Goal: Task Accomplishment & Management: Complete application form

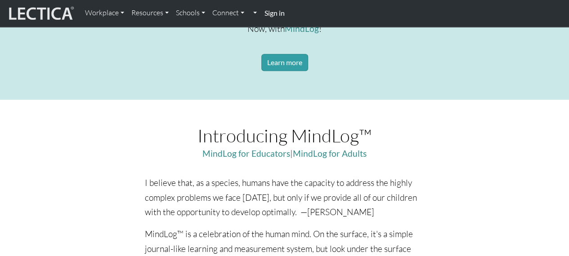
scroll to position [495, 0]
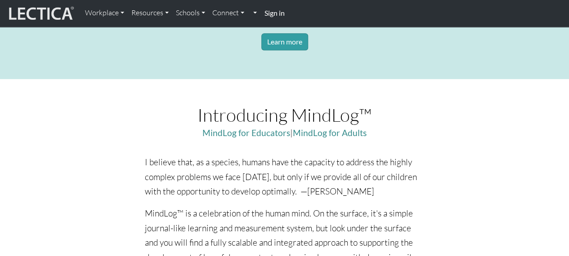
click at [278, 13] on strong "Sign in" at bounding box center [274, 13] width 20 height 9
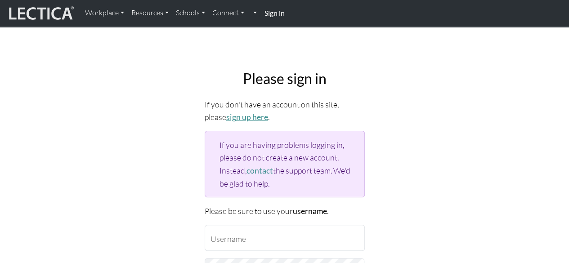
click at [226, 115] on link "sign up here" at bounding box center [247, 116] width 42 height 9
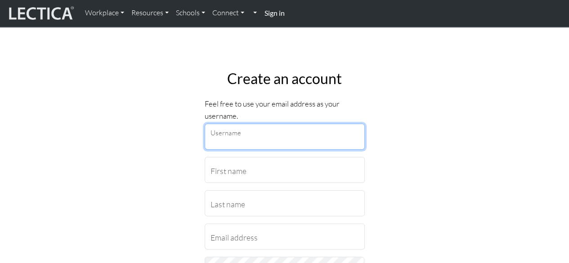
click at [266, 141] on input "Username" at bounding box center [285, 137] width 160 height 26
type input "[PERSON_NAME][EMAIL_ADDRESS][PERSON_NAME][DOMAIN_NAME]"
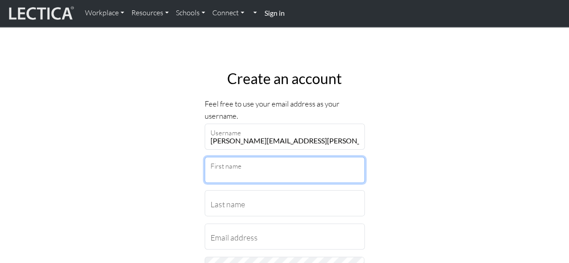
click at [293, 166] on input "First name" at bounding box center [285, 170] width 160 height 26
type input "[PERSON_NAME]"
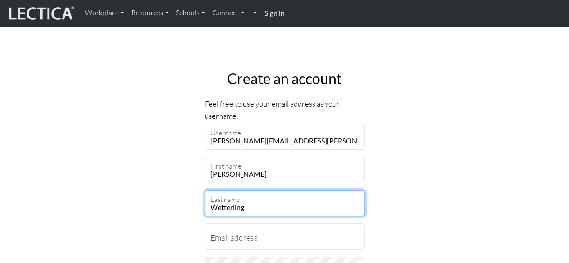
type input "Wetterling"
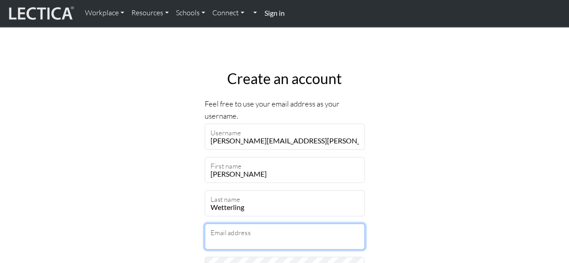
click at [288, 238] on input "Email address" at bounding box center [285, 236] width 160 height 26
type input "[PERSON_NAME][EMAIL_ADDRESS][PERSON_NAME][DOMAIN_NAME]"
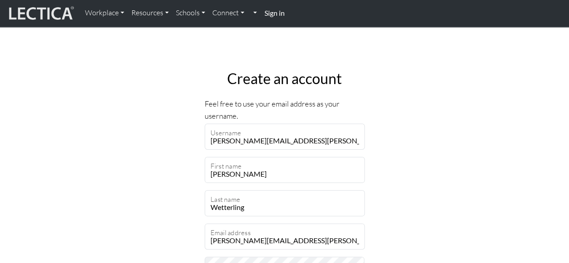
select select "216"
type input "187 33"
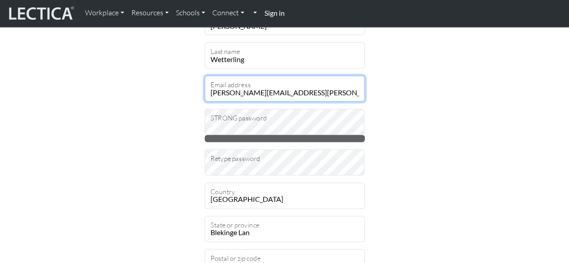
scroll to position [135, 0]
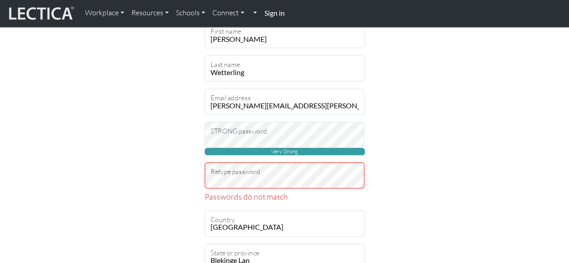
click at [303, 149] on span "Very Strong" at bounding box center [285, 151] width 160 height 7
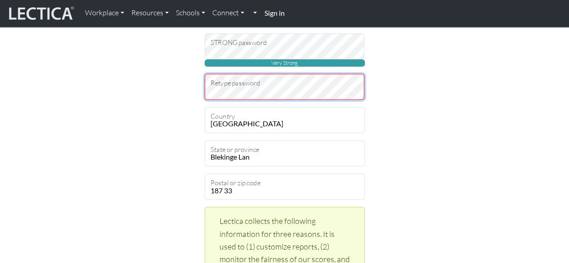
scroll to position [225, 0]
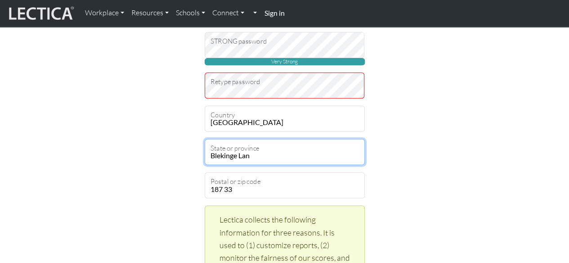
click at [250, 155] on select "Blekinge Lan Dalarnas Lan Gavleborgs Lan Gotlands Lan Hallands Lan Jamtlands La…" at bounding box center [285, 152] width 160 height 26
select select "9518"
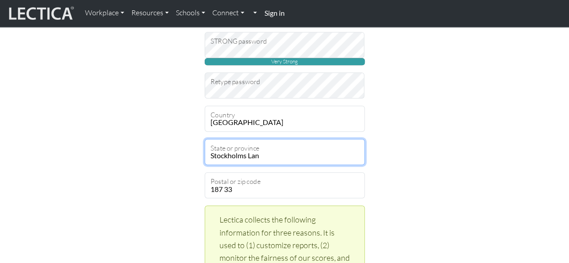
click at [205, 139] on select "Blekinge Lan Dalarnas Lan Gavleborgs Lan Gotlands Lan Hallands Lan Jamtlands La…" at bounding box center [285, 152] width 160 height 26
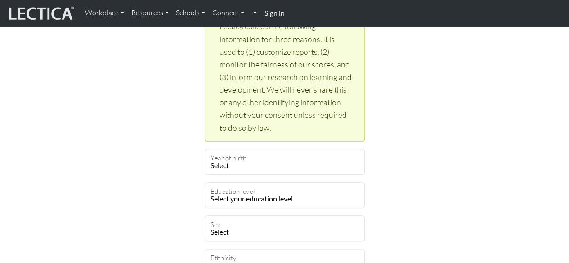
scroll to position [450, 0]
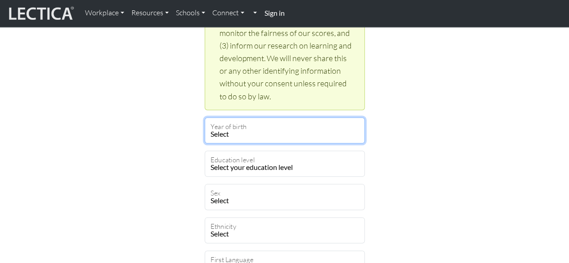
click at [251, 134] on select "Select 2025 2024 2023 2022 2021 2020 2019 2018 2017 2016 2015 2014 2013 2012 20…" at bounding box center [285, 130] width 160 height 26
select select "1975"
click at [205, 117] on select "Select 2025 2024 2023 2022 2021 2020 2019 2018 2017 2016 2015 2014 2013 2012 20…" at bounding box center [285, 130] width 160 height 26
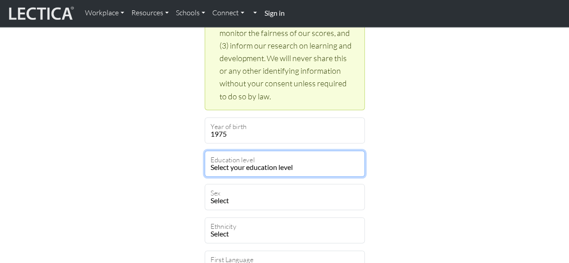
click at [308, 166] on select "Select your education level toddler pre-pre-pre-k pre-pre-k pre-k Kindergarten …" at bounding box center [285, 164] width 160 height 26
select select "22"
click at [205, 151] on select "Select your education level toddler pre-pre-pre-k pre-pre-k pre-k Kindergarten …" at bounding box center [285, 164] width 160 height 26
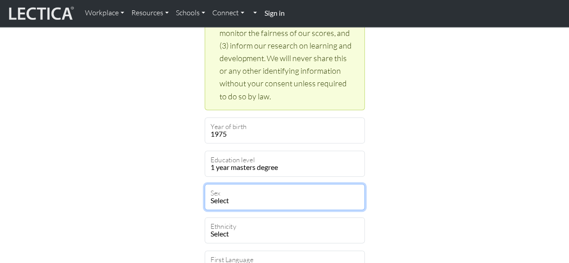
click at [297, 199] on select "Select Male Female Binary Non-binary Opt out" at bounding box center [285, 197] width 160 height 26
select select "female"
click at [205, 184] on select "Select Male Female Binary Non-binary Opt out" at bounding box center [285, 197] width 160 height 26
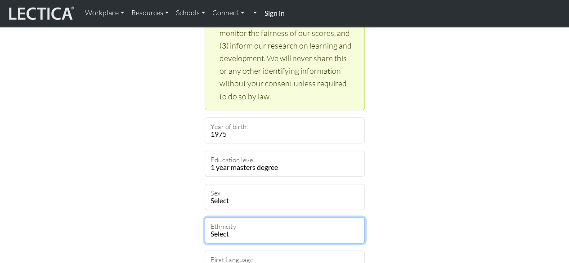
click at [308, 230] on select "Select African Asian Black Carribean Caucasian Central American Eurasian Indian…" at bounding box center [285, 230] width 160 height 26
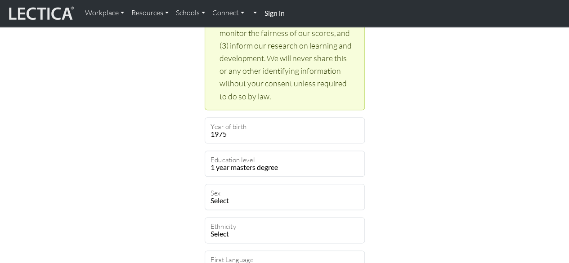
click at [509, 213] on div "Create an account Feel free to use your email address as your username. sara.we…" at bounding box center [284, 42] width 513 height 858
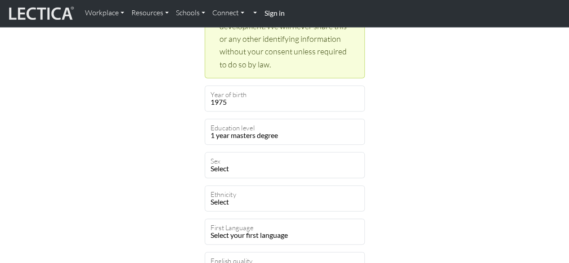
scroll to position [495, 0]
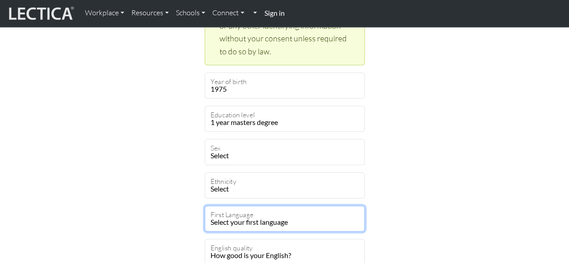
click at [273, 217] on select "Select your first language Abkhazian Achinese Acoli Adangme Adyghe Afar Afrihil…" at bounding box center [285, 218] width 160 height 26
select select "2298"
click at [205, 205] on select "Select your first language Abkhazian Achinese Acoli Adangme Adyghe Afar Afrihil…" at bounding box center [285, 218] width 160 height 26
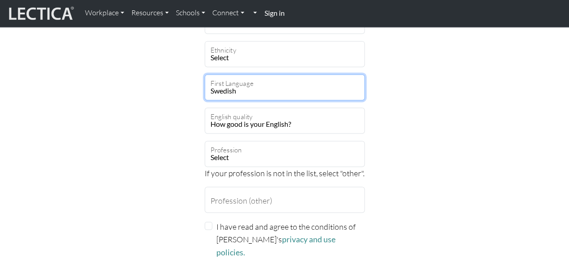
scroll to position [629, 0]
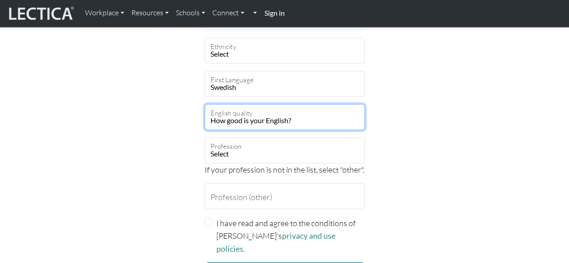
click at [293, 120] on select "How good is your English? Outstanding Excellent Very good Good Not so good Poor" at bounding box center [285, 117] width 160 height 26
select select "3"
click at [205, 104] on select "How good is your English? Outstanding Excellent Very good Good Not so good Poor" at bounding box center [285, 117] width 160 height 26
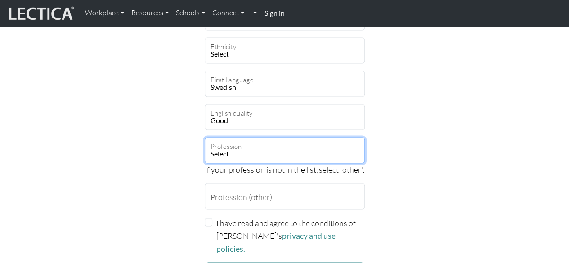
click at [307, 151] on select "Select academic accounting/finance administration arts: performing arts: visual…" at bounding box center [285, 150] width 160 height 26
select select "4"
click at [205, 137] on select "Select academic accounting/finance administration arts: performing arts: visual…" at bounding box center [285, 150] width 160 height 26
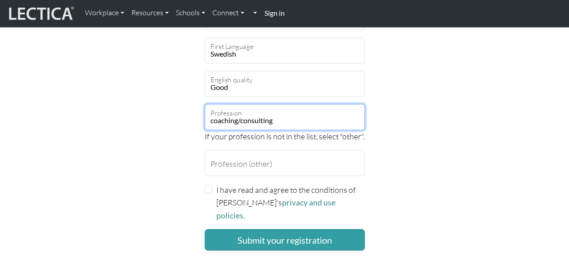
scroll to position [674, 0]
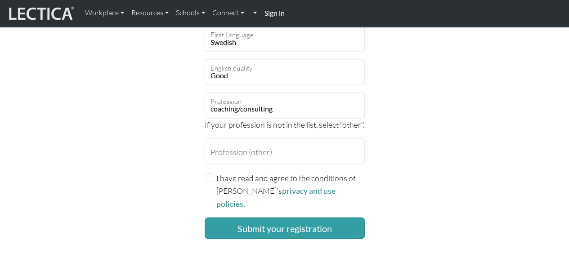
click at [233, 179] on label "I have read and agree to the conditions of Lectica's privacy and use policies." at bounding box center [290, 190] width 148 height 39
click at [213, 179] on input "I have read and agree to the conditions of Lectica's privacy and use policies." at bounding box center [209, 177] width 8 height 8
checkbox input "true"
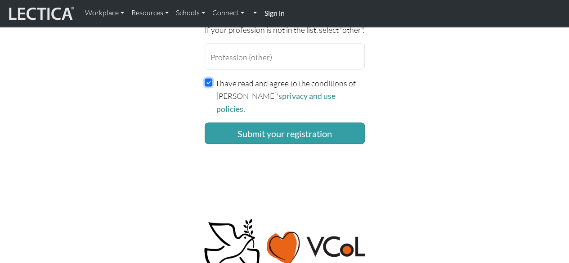
scroll to position [729, 0]
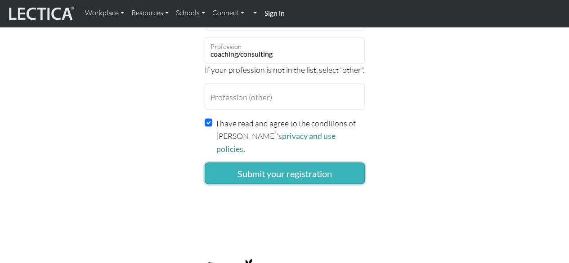
click at [296, 162] on button "Submit your registration" at bounding box center [285, 173] width 160 height 22
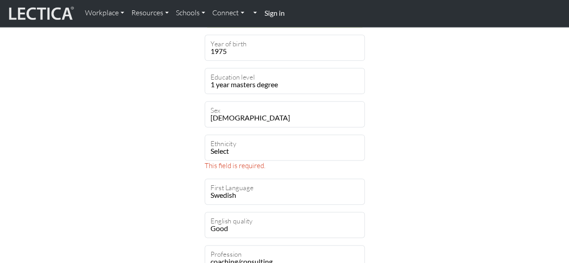
scroll to position [540, 0]
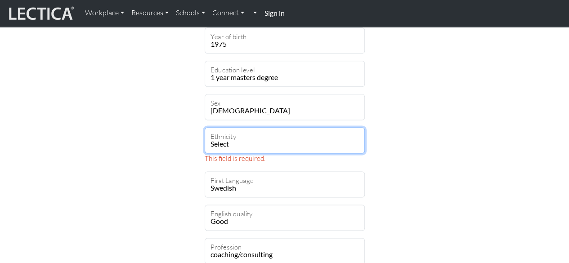
click at [276, 141] on select "Select African Asian Black Carribean Caucasian Central American Eurasian Indian…" at bounding box center [285, 140] width 160 height 26
select select "112"
click at [205, 127] on select "Select African Asian Black Carribean Caucasian Central American Eurasian Indian…" at bounding box center [285, 140] width 160 height 26
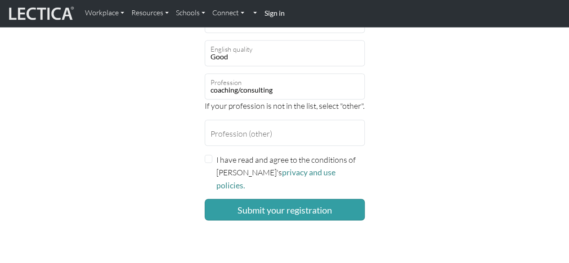
scroll to position [764, 0]
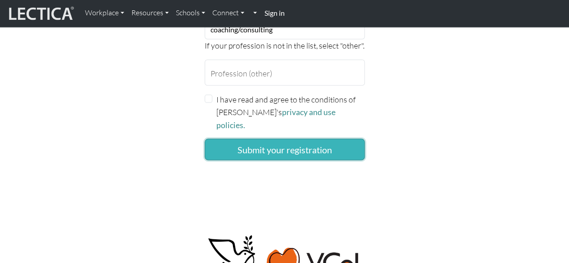
click at [288, 138] on button "Submit your registration" at bounding box center [285, 149] width 160 height 22
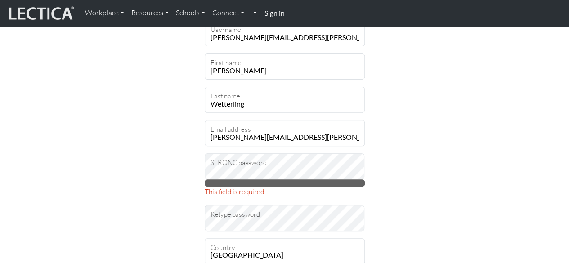
scroll to position [135, 0]
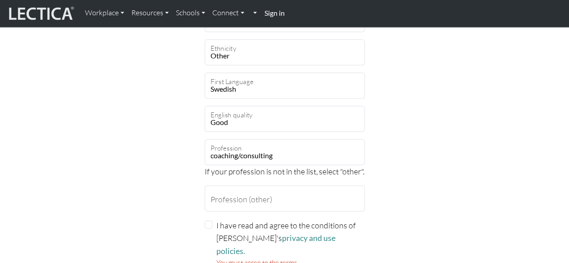
scroll to position [674, 0]
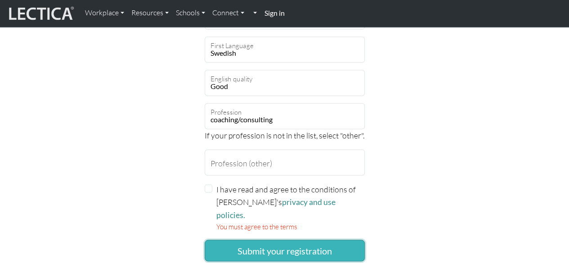
click at [292, 240] on button "Submit your registration" at bounding box center [285, 251] width 160 height 22
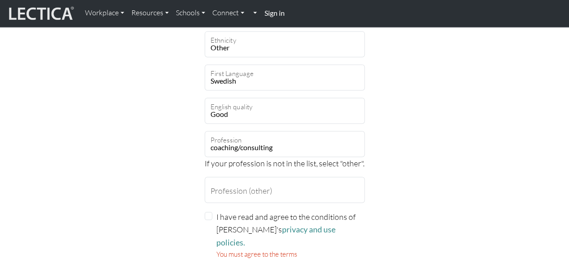
scroll to position [674, 0]
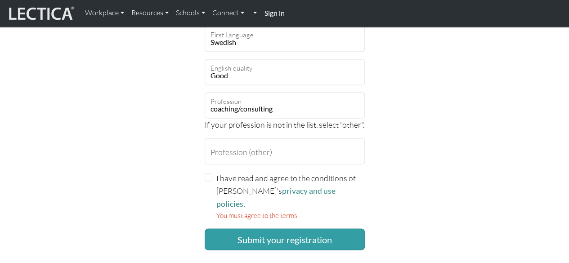
click at [322, 178] on label "I have read and agree to the conditions of Lectica's privacy and use policies." at bounding box center [290, 190] width 148 height 39
click at [213, 178] on input "I have read and agree to the conditions of Lectica's privacy and use policies." at bounding box center [209, 177] width 8 height 8
checkbox input "true"
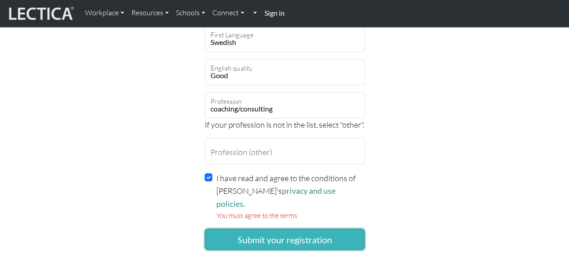
click at [313, 228] on button "Submit your registration" at bounding box center [285, 239] width 160 height 22
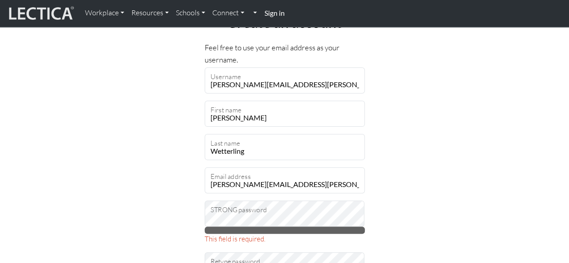
scroll to position [180, 0]
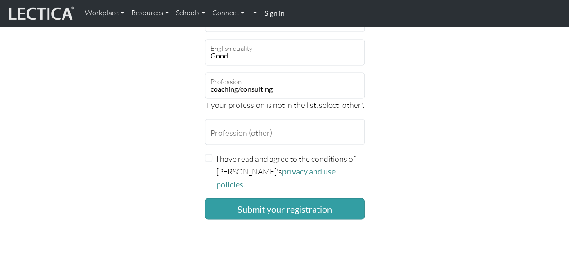
scroll to position [719, 0]
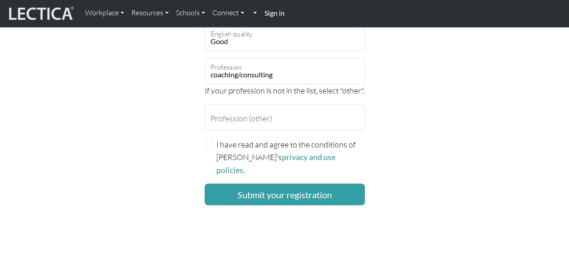
click at [307, 143] on label "I have read and agree to the conditions of [PERSON_NAME]'s privacy and use poli…" at bounding box center [290, 157] width 148 height 39
click at [213, 143] on input "I have read and agree to the conditions of [PERSON_NAME]'s privacy and use poli…" at bounding box center [209, 143] width 8 height 8
checkbox input "true"
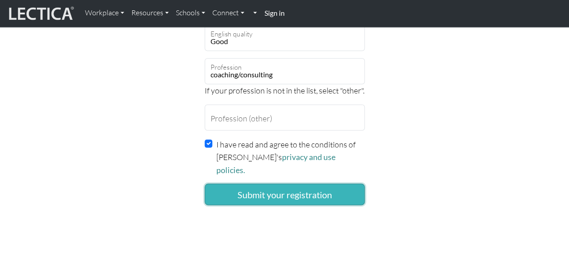
click at [306, 183] on button "Submit your registration" at bounding box center [285, 194] width 160 height 22
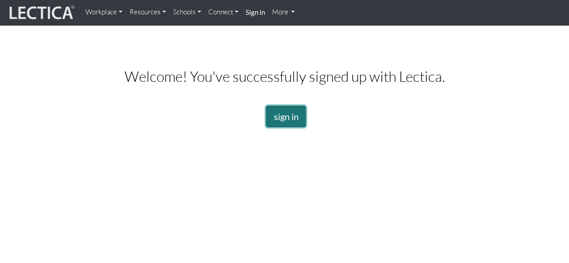
click at [295, 118] on link "sign in" at bounding box center [286, 117] width 40 height 22
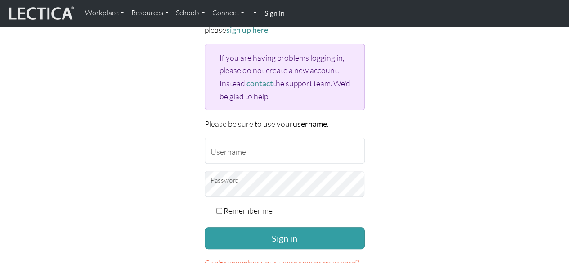
scroll to position [90, 0]
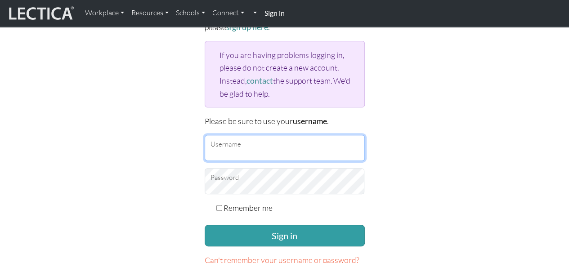
type input "[PERSON_NAME][EMAIL_ADDRESS][PERSON_NAME][DOMAIN_NAME]"
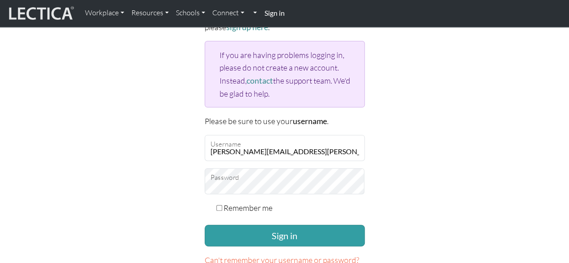
click at [255, 206] on label "Remember me" at bounding box center [247, 207] width 49 height 13
click at [222, 206] on input "Remember me" at bounding box center [219, 208] width 6 height 6
checkbox input "true"
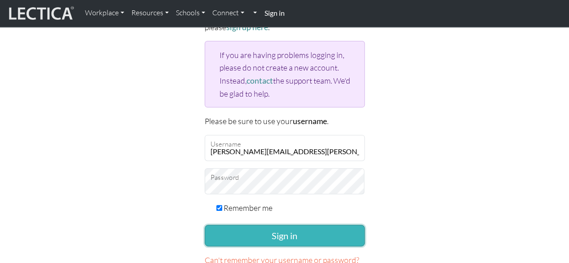
click at [290, 234] on button "Sign in" at bounding box center [285, 236] width 160 height 22
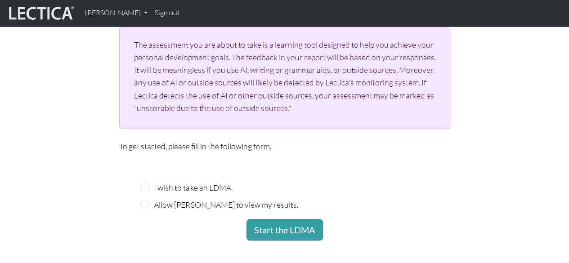
scroll to position [225, 0]
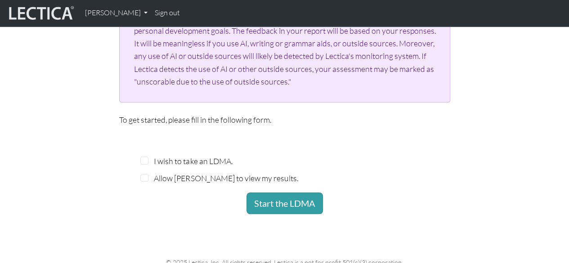
click at [169, 162] on label "I wish to take an LDMA." at bounding box center [193, 161] width 78 height 13
click at [148, 162] on input "I wish to take an LDMA." at bounding box center [144, 160] width 8 height 8
checkbox input "true"
click at [163, 178] on label "Allow Patrik Hambreas to view my results." at bounding box center [226, 178] width 144 height 13
click at [148, 178] on input "Allow Patrik Hambreas to view my results." at bounding box center [144, 178] width 8 height 8
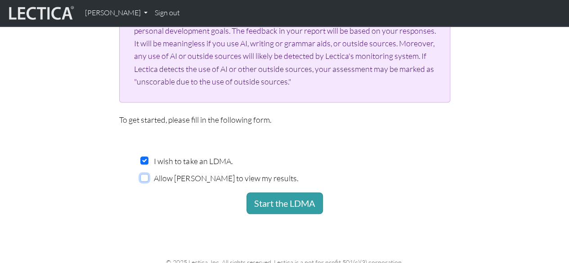
checkbox input "true"
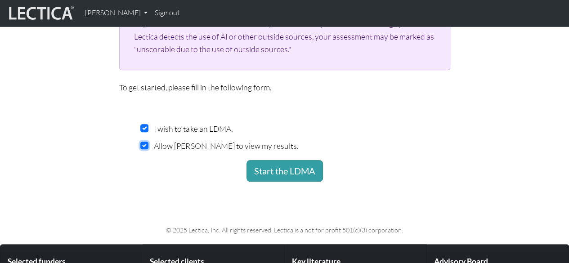
scroll to position [270, 0]
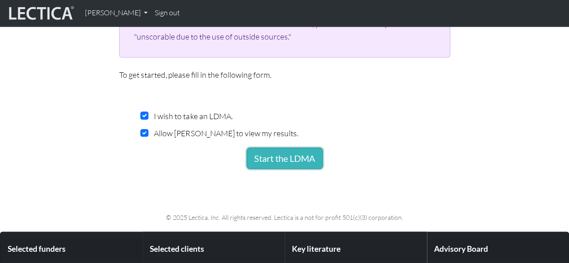
click at [265, 161] on button "Start the LDMA" at bounding box center [284, 158] width 76 height 22
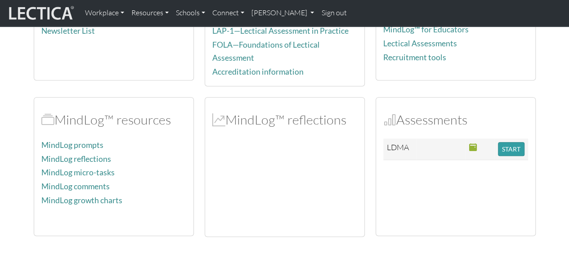
scroll to position [225, 0]
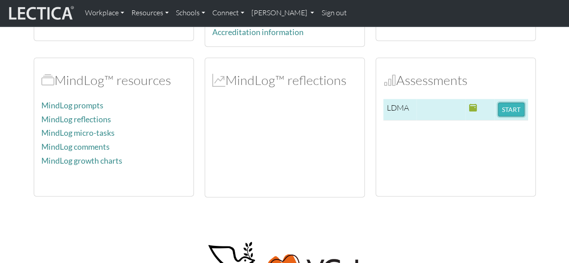
click at [514, 108] on button "START" at bounding box center [511, 110] width 27 height 14
